Goal: Find specific page/section: Find specific page/section

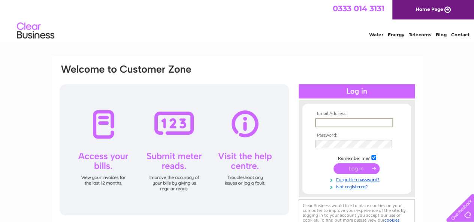
click at [341, 123] on input "text" at bounding box center [354, 123] width 78 height 9
type input "r.burt@learningtowork.org.uk"
click at [351, 168] on input "submit" at bounding box center [357, 169] width 46 height 11
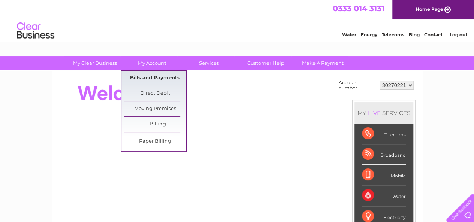
click at [154, 78] on link "Bills and Payments" at bounding box center [155, 78] width 62 height 15
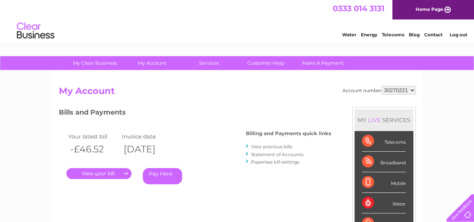
click at [105, 174] on link "." at bounding box center [98, 173] width 65 height 11
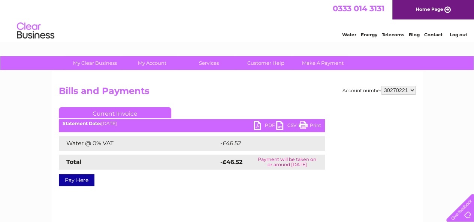
click at [263, 127] on link "PDF" at bounding box center [265, 126] width 23 height 11
